Goal: Task Accomplishment & Management: Manage account settings

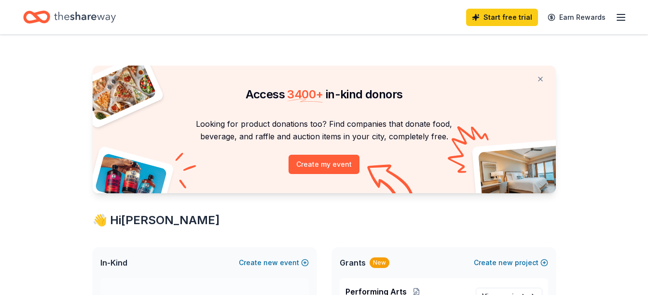
click at [622, 15] on icon "button" at bounding box center [621, 18] width 12 height 12
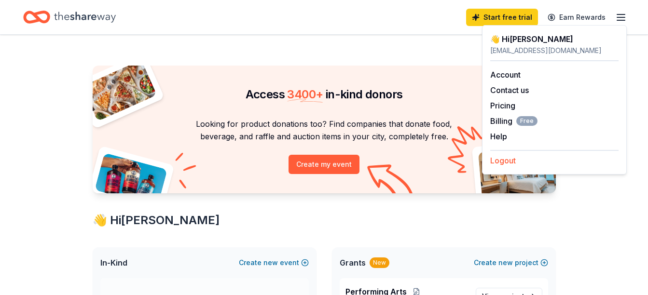
click at [502, 163] on button "Logout" at bounding box center [503, 161] width 26 height 12
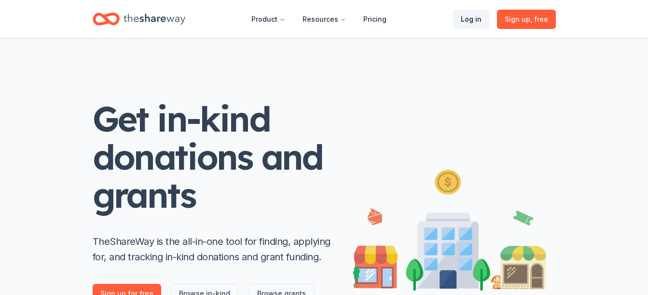
click at [469, 18] on link "Log in" at bounding box center [471, 19] width 36 height 19
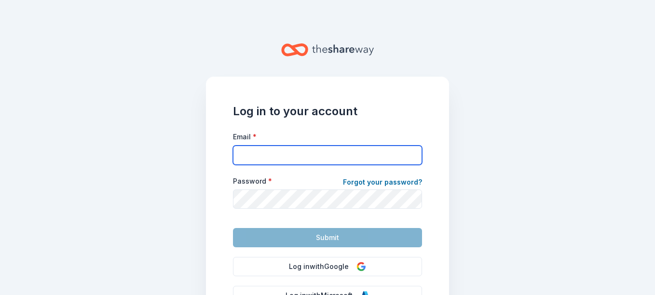
type input "[EMAIL_ADDRESS][DOMAIN_NAME]"
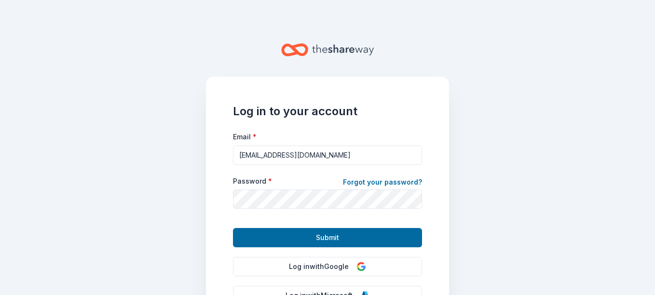
click at [492, 188] on main "Log in to your account Email * [EMAIL_ADDRESS][DOMAIN_NAME] Password * Forgot y…" at bounding box center [327, 147] width 655 height 295
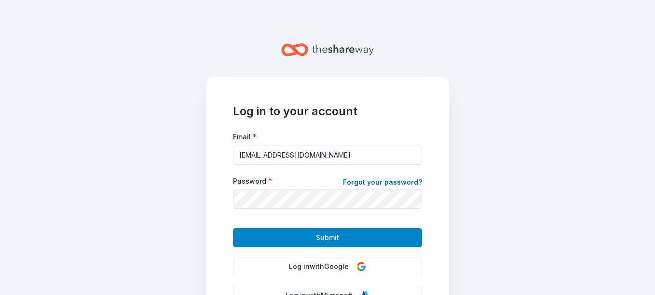
click at [338, 239] on button "Submit" at bounding box center [327, 237] width 189 height 19
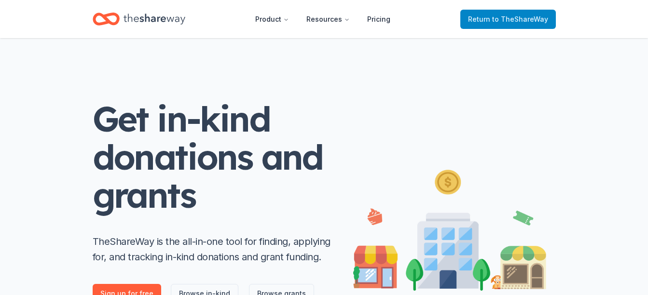
click at [511, 21] on span "to TheShareWay" at bounding box center [520, 19] width 56 height 8
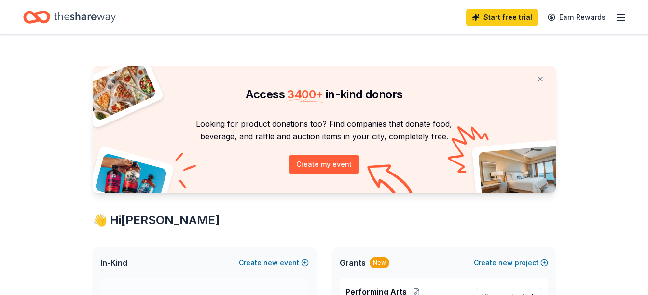
click at [623, 21] on icon "button" at bounding box center [621, 18] width 12 height 12
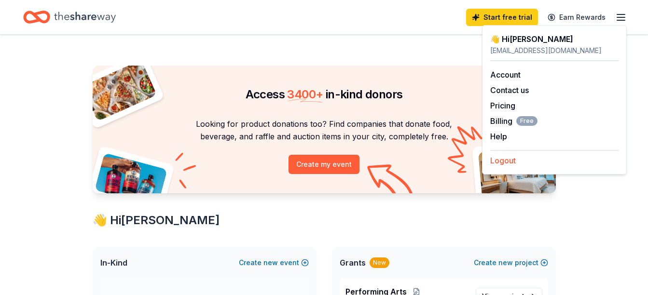
click at [506, 162] on button "Logout" at bounding box center [503, 161] width 26 height 12
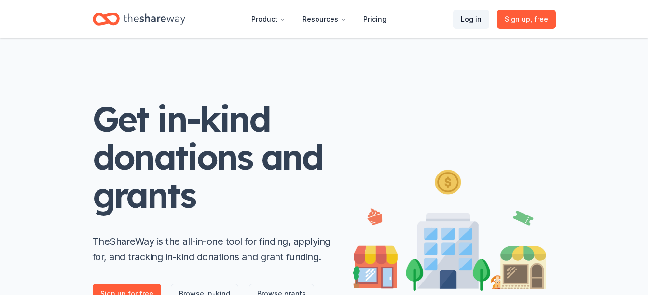
click at [480, 18] on link "Log in" at bounding box center [471, 19] width 36 height 19
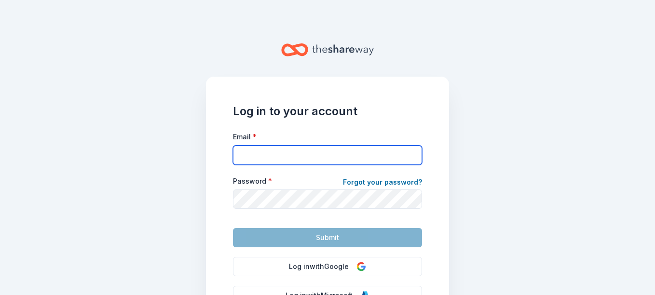
type input "[EMAIL_ADDRESS][DOMAIN_NAME]"
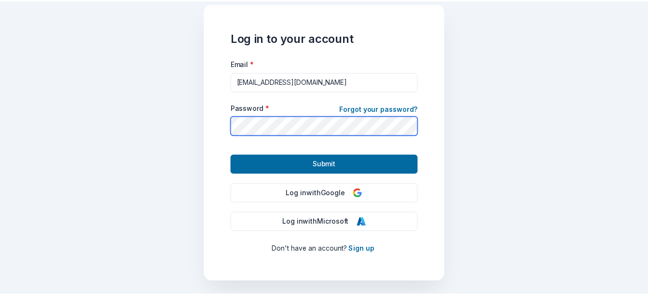
scroll to position [95, 0]
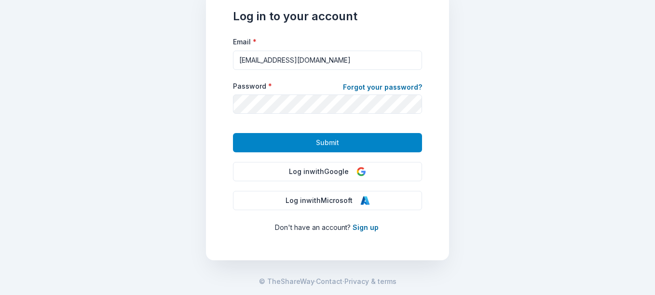
click at [335, 147] on button "Submit" at bounding box center [327, 142] width 189 height 19
